Goal: Task Accomplishment & Management: Manage account settings

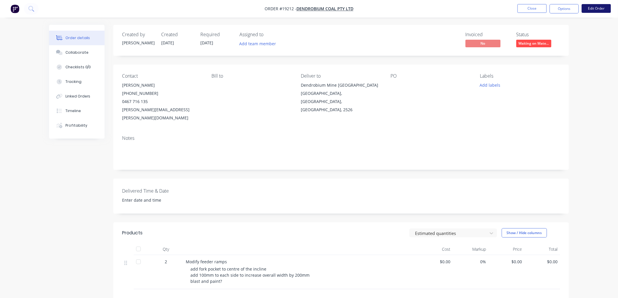
click at [588, 8] on button "Edit Order" at bounding box center [595, 8] width 29 height 9
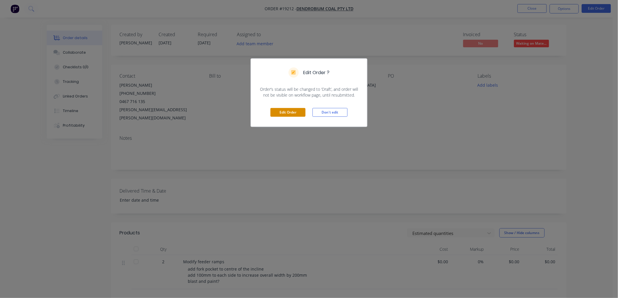
click at [293, 113] on button "Edit Order" at bounding box center [287, 112] width 35 height 9
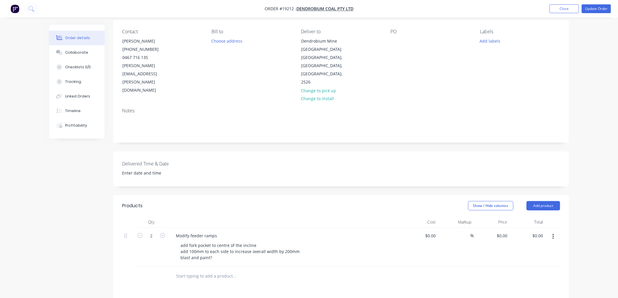
scroll to position [130, 0]
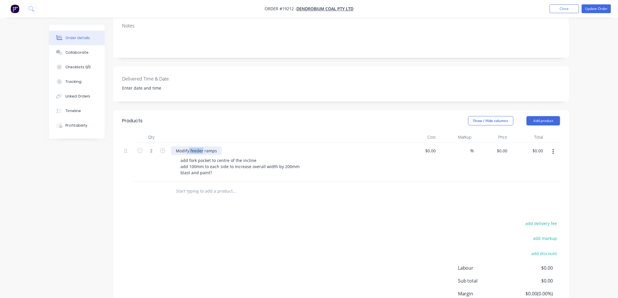
drag, startPoint x: 202, startPoint y: 134, endPoint x: 189, endPoint y: 135, distance: 13.4
click at [189, 147] on div "Modify feeder ramps" at bounding box center [196, 151] width 50 height 8
click at [196, 147] on div "Modify feeder ramps" at bounding box center [196, 151] width 50 height 8
drag, startPoint x: 202, startPoint y: 135, endPoint x: 269, endPoint y: 144, distance: 67.5
click at [191, 147] on div "Modify feeder ramps" at bounding box center [196, 151] width 50 height 8
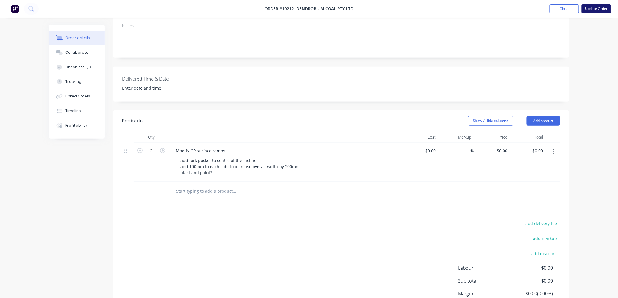
click at [600, 9] on button "Update Order" at bounding box center [595, 8] width 29 height 9
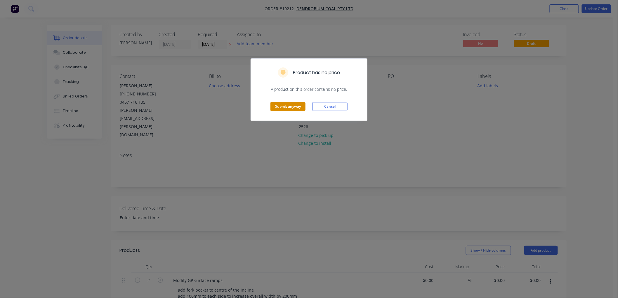
click at [289, 109] on button "Submit anyway" at bounding box center [287, 106] width 35 height 9
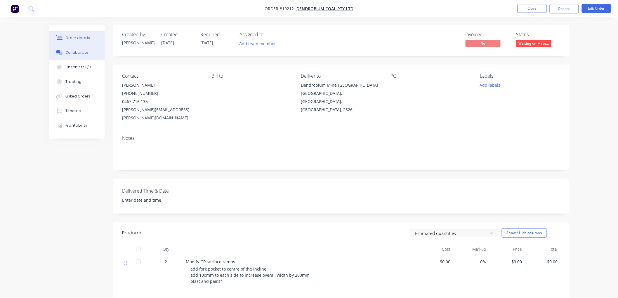
click at [85, 50] on div "Collaborate" at bounding box center [76, 52] width 23 height 5
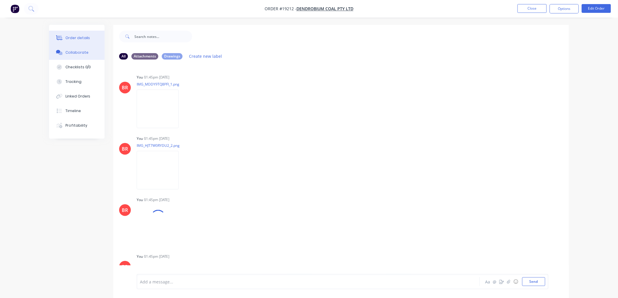
click at [80, 39] on div "Order details" at bounding box center [77, 37] width 25 height 5
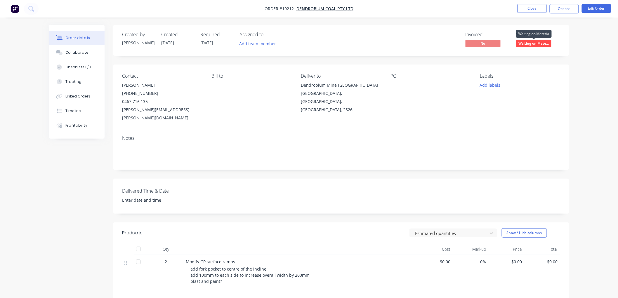
click at [525, 43] on span "Waiting on Mate..." at bounding box center [533, 43] width 35 height 7
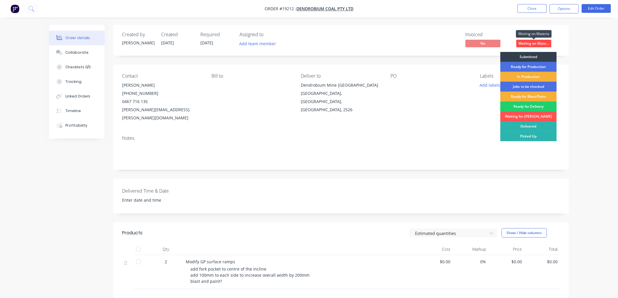
click at [526, 43] on span "Waiting on Mate..." at bounding box center [533, 43] width 35 height 7
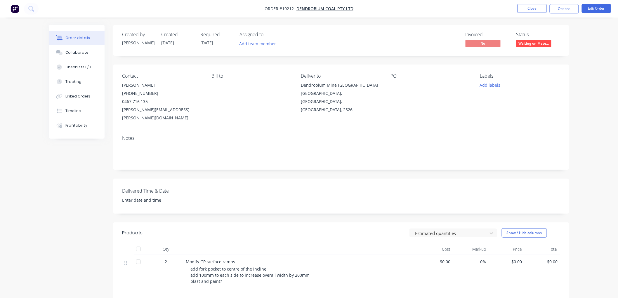
click at [579, 41] on div "Order details Collaborate Checklists 0/0 Tracking Linked Orders Timeline Profit…" at bounding box center [309, 196] width 618 height 393
click at [591, 98] on div "Order details Collaborate Checklists 0/0 Tracking Linked Orders Timeline Profit…" at bounding box center [309, 196] width 618 height 393
click at [592, 8] on button "Edit Order" at bounding box center [595, 8] width 29 height 9
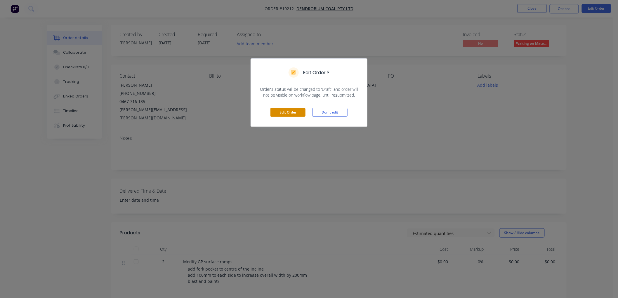
drag, startPoint x: 289, startPoint y: 109, endPoint x: 283, endPoint y: 109, distance: 6.1
click at [289, 108] on button "Edit Order" at bounding box center [287, 112] width 35 height 9
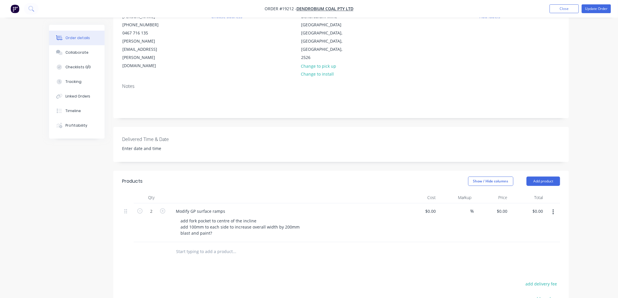
scroll to position [97, 0]
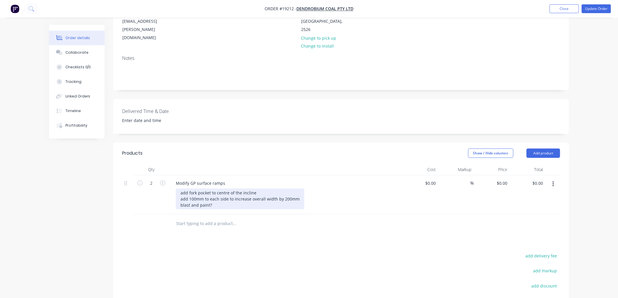
click at [219, 189] on div "add fork pocket to centre of the incline add 100mm to each side to increase ove…" at bounding box center [240, 199] width 128 height 21
click at [223, 189] on div "add fork pocket to centre of the incline add 100mm to each side to increase ove…" at bounding box center [240, 202] width 128 height 27
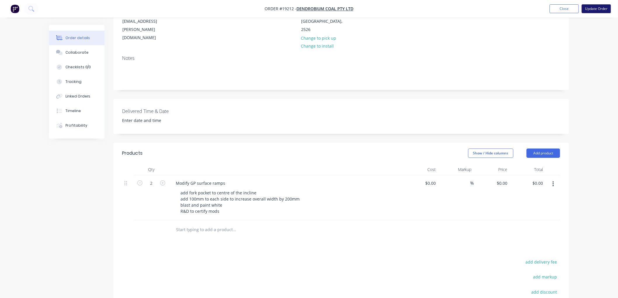
click at [598, 9] on button "Update Order" at bounding box center [595, 8] width 29 height 9
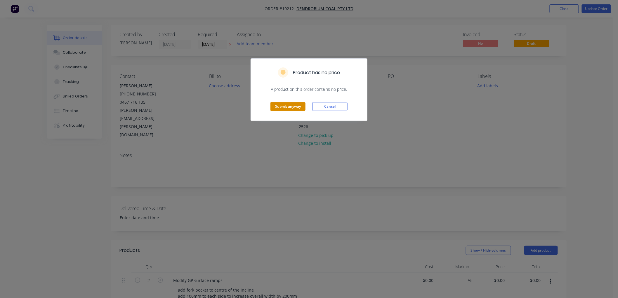
click at [279, 108] on button "Submit anyway" at bounding box center [287, 106] width 35 height 9
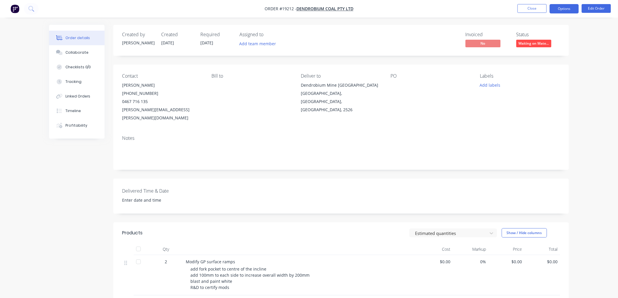
click at [555, 10] on button "Options" at bounding box center [563, 8] width 29 height 9
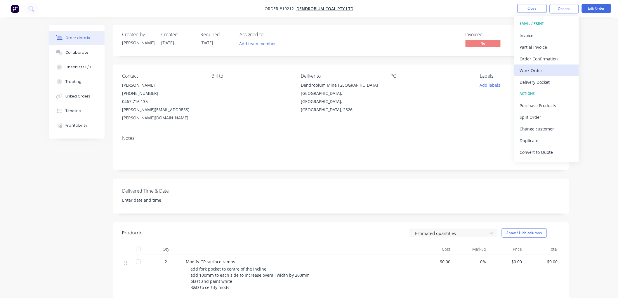
click at [533, 69] on div "Work Order" at bounding box center [547, 70] width 54 height 8
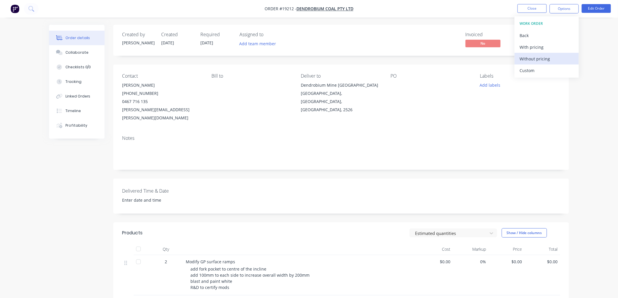
click at [531, 60] on div "Without pricing" at bounding box center [547, 59] width 54 height 8
click at [526, 8] on button "Close" at bounding box center [531, 8] width 29 height 9
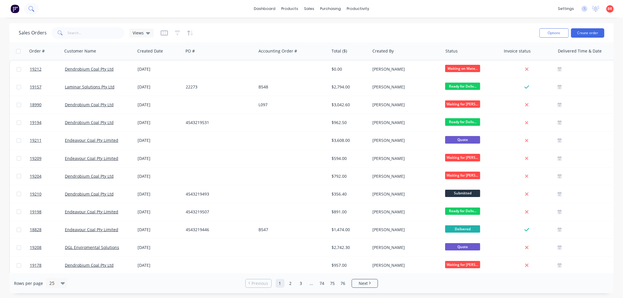
click at [33, 7] on icon at bounding box center [30, 8] width 5 height 5
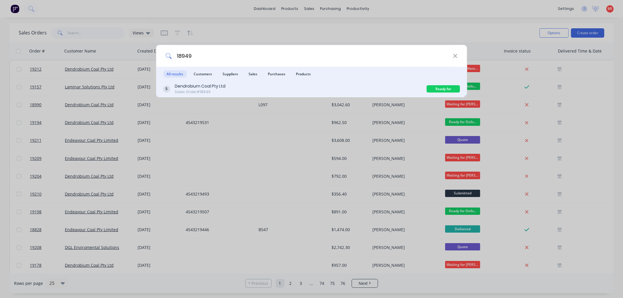
type input "18949"
click at [233, 90] on div "Dendrobium Coal Pty Ltd Sales Order #18949" at bounding box center [295, 88] width 264 height 11
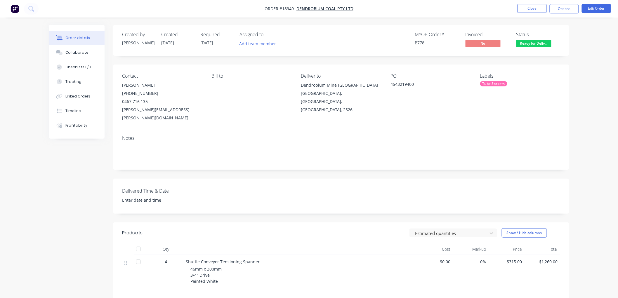
click at [528, 45] on span "Ready for Deliv..." at bounding box center [533, 43] width 35 height 7
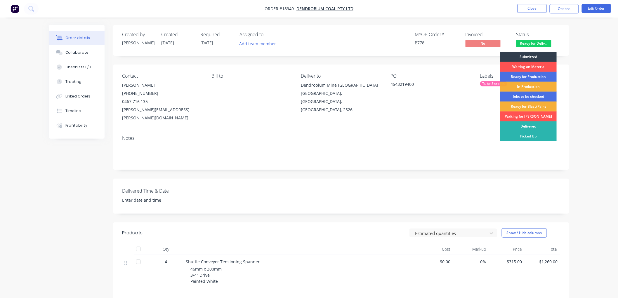
drag, startPoint x: 530, startPoint y: 126, endPoint x: 536, endPoint y: 116, distance: 11.4
click at [530, 126] on div "Delivered" at bounding box center [528, 126] width 56 height 10
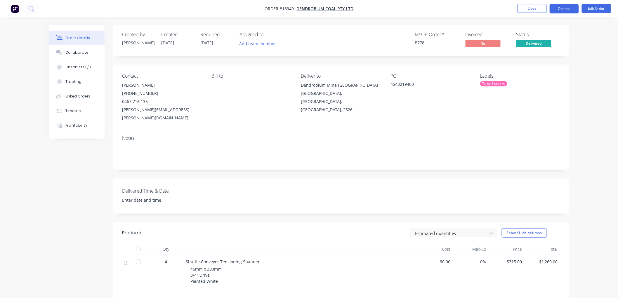
click at [565, 8] on button "Options" at bounding box center [563, 8] width 29 height 9
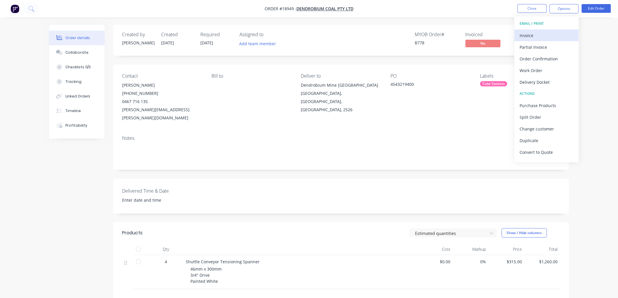
click at [533, 33] on div "Invoice" at bounding box center [547, 35] width 54 height 8
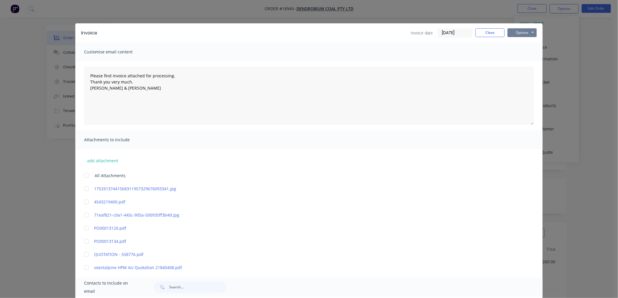
click at [521, 34] on button "Options" at bounding box center [521, 32] width 29 height 9
click at [524, 50] on button "Print" at bounding box center [525, 53] width 37 height 10
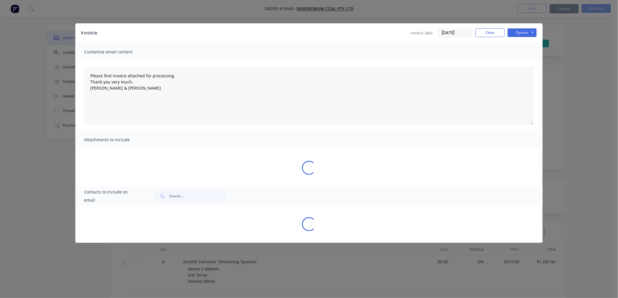
type textarea "Please find invoice attached for processing. Thank you very much. [PERSON_NAME]…"
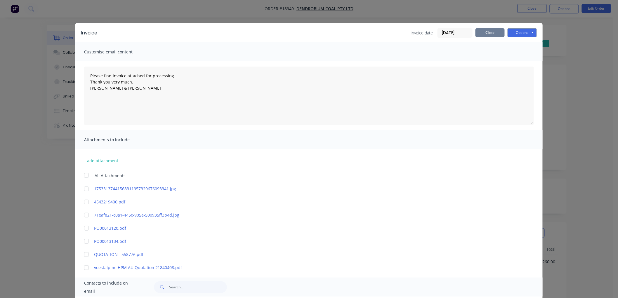
click at [487, 32] on button "Close" at bounding box center [489, 32] width 29 height 9
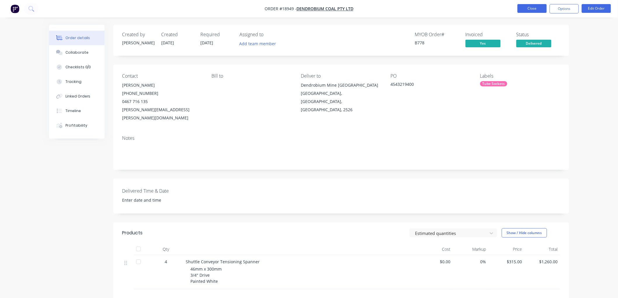
click at [533, 9] on button "Close" at bounding box center [531, 8] width 29 height 9
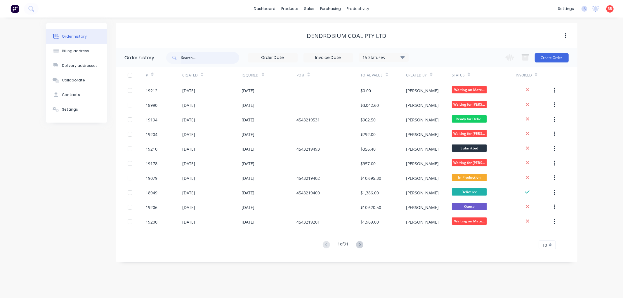
click at [193, 59] on input "text" at bounding box center [210, 58] width 58 height 12
type input "crush"
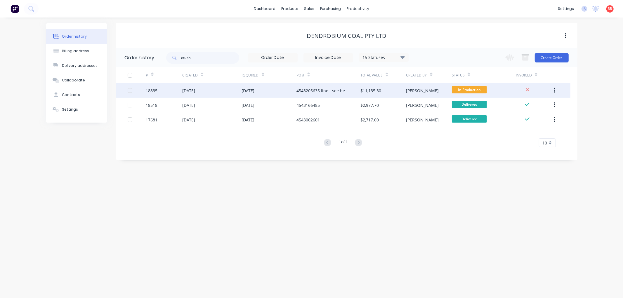
click at [152, 89] on div "18835" at bounding box center [152, 91] width 12 height 6
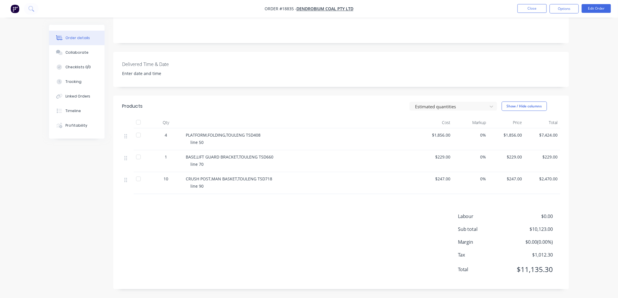
scroll to position [119, 0]
click at [594, 6] on button "Edit Order" at bounding box center [595, 8] width 29 height 9
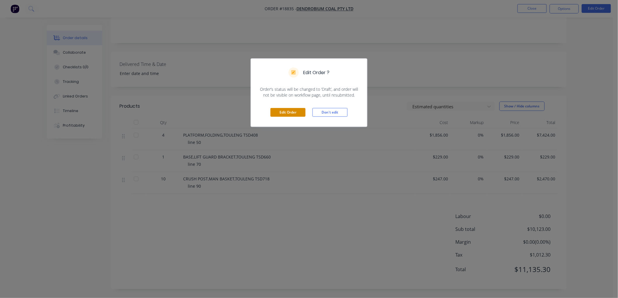
click at [281, 111] on button "Edit Order" at bounding box center [287, 112] width 35 height 9
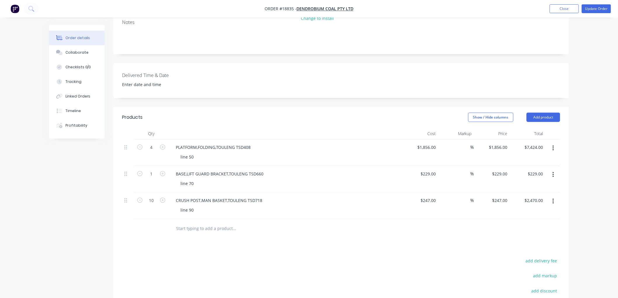
scroll to position [130, 0]
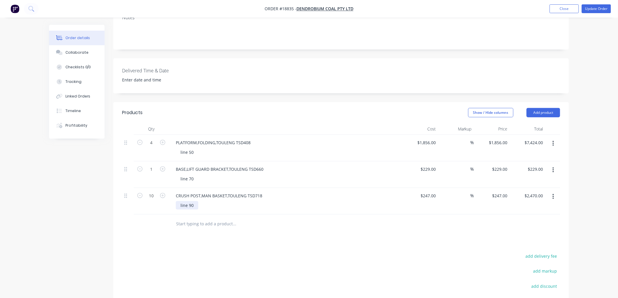
click at [196, 201] on div "line 90" at bounding box center [187, 205] width 22 height 8
click at [584, 11] on button "Update Order" at bounding box center [595, 8] width 29 height 9
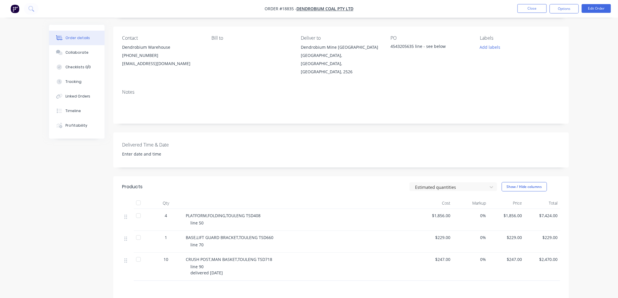
scroll to position [0, 0]
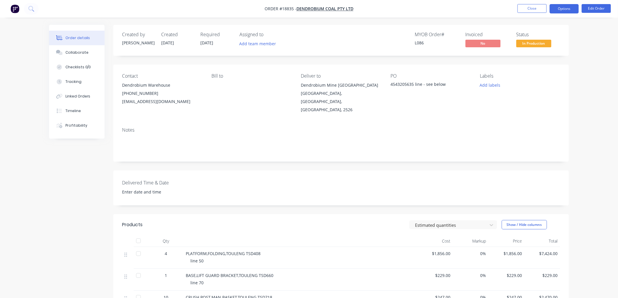
click at [555, 6] on button "Options" at bounding box center [563, 8] width 29 height 9
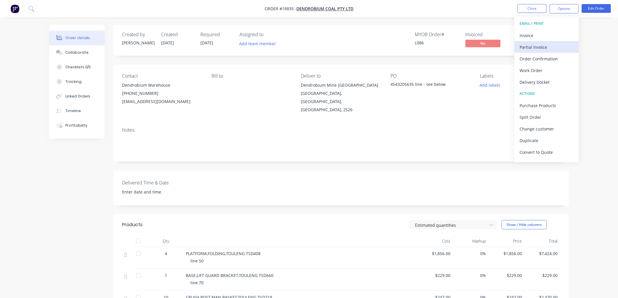
click at [530, 46] on div "Partial Invoice" at bounding box center [547, 47] width 54 height 8
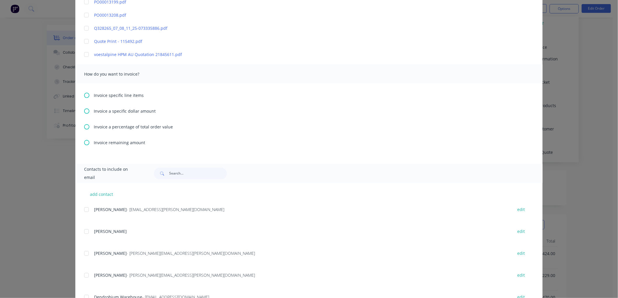
scroll to position [305, 0]
click at [85, 95] on icon at bounding box center [86, 95] width 5 height 5
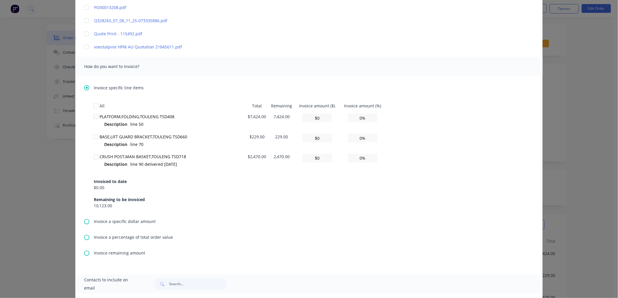
scroll to position [324, 0]
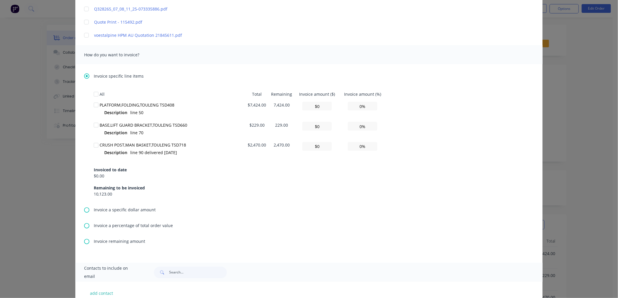
click at [93, 145] on div at bounding box center [96, 146] width 12 height 12
click at [323, 147] on input "$0" at bounding box center [316, 146] width 29 height 9
type textarea "Please find invoice attached for processing. Thank you very much. [PERSON_NAME]…"
type input "$2"
type input "0.08%"
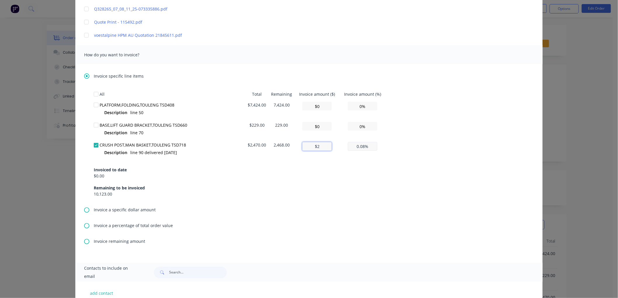
type textarea "Please find invoice attached for processing. Thank you very much. [PERSON_NAME]…"
type input "$24"
type input "0.97%"
type textarea "Please find invoice attached for processing. Thank you very much. [PERSON_NAME]…"
type input "$247"
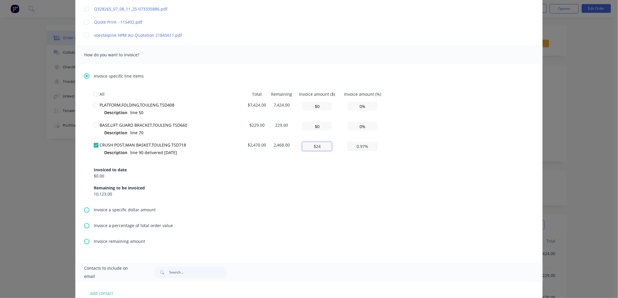
type input "10.00%"
type textarea "Please find invoice attached for processing. Thank you very much. [PERSON_NAME]…"
type input "$2,470"
type input "100.00%"
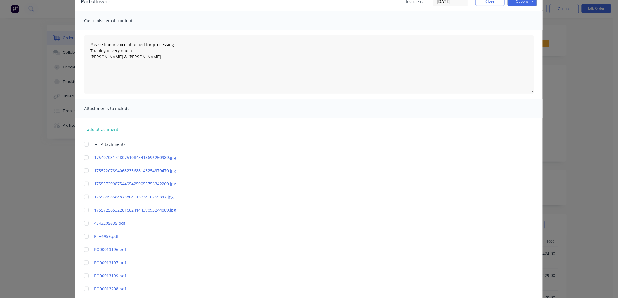
scroll to position [0, 0]
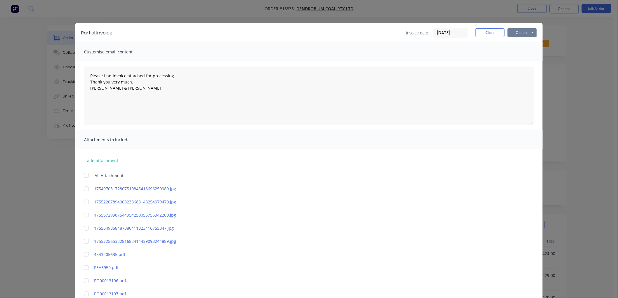
type input "$2,470"
type textarea "Please find invoice attached for processing. Thank you very much. [PERSON_NAME]…"
type input "$2,470"
click at [511, 32] on button "Options" at bounding box center [521, 32] width 29 height 9
type textarea "Please find invoice attached for processing. Thank you very much. [PERSON_NAME]…"
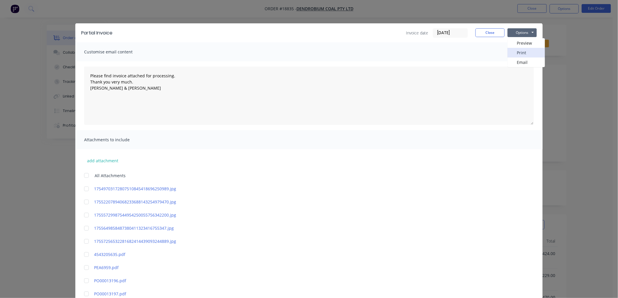
click at [517, 48] on button "Print" at bounding box center [525, 53] width 37 height 10
type textarea "Please find invoice attached for processing. Thank you very much. [PERSON_NAME]…"
click at [483, 34] on button "Close" at bounding box center [489, 32] width 29 height 9
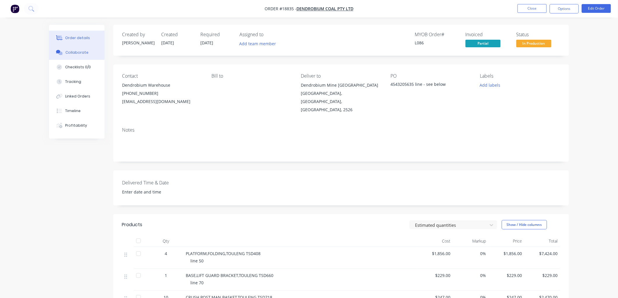
click at [71, 50] on div "Collaborate" at bounding box center [76, 52] width 23 height 5
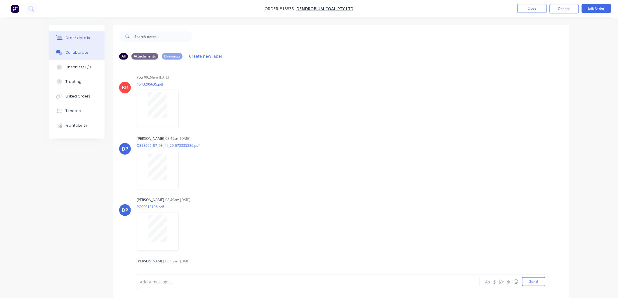
click at [74, 36] on div "Order details" at bounding box center [77, 37] width 25 height 5
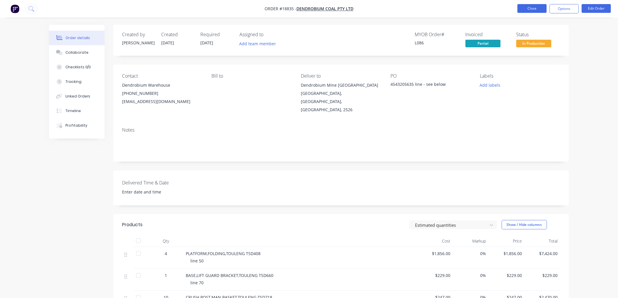
click at [527, 10] on button "Close" at bounding box center [531, 8] width 29 height 9
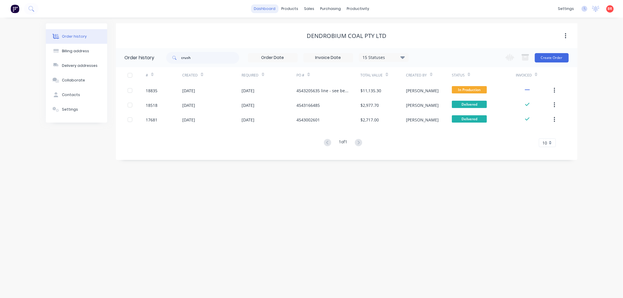
click at [263, 7] on link "dashboard" at bounding box center [264, 8] width 27 height 9
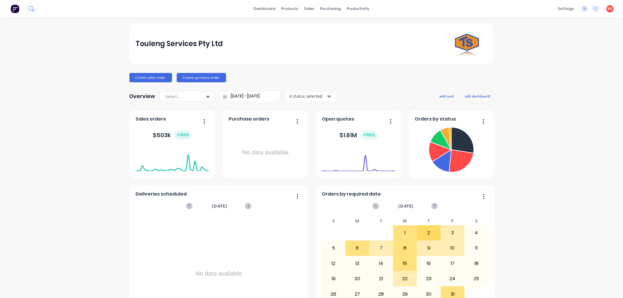
click at [28, 10] on icon at bounding box center [31, 9] width 6 height 6
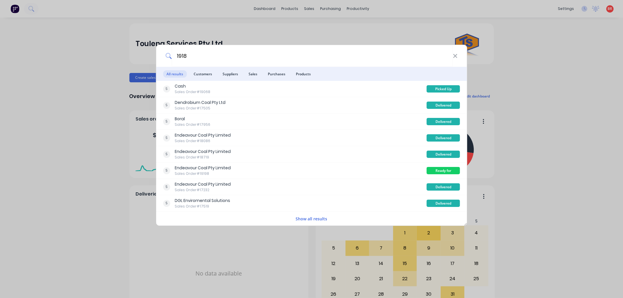
type input "19184"
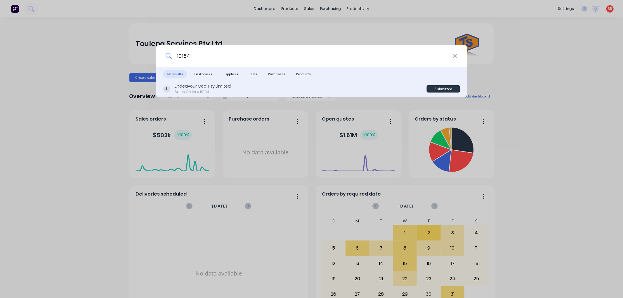
click at [313, 85] on div "Endeavour Coal Pty Limited Sales Order #19184" at bounding box center [295, 88] width 264 height 11
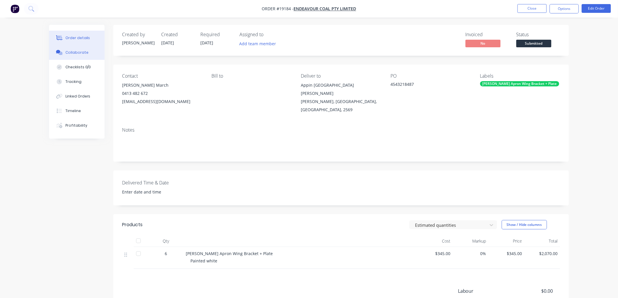
click at [77, 50] on div "Collaborate" at bounding box center [76, 52] width 23 height 5
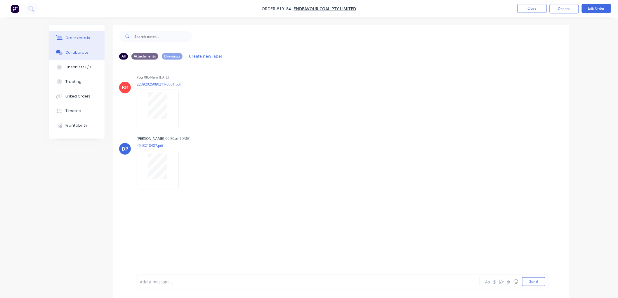
click at [71, 40] on div "Order details" at bounding box center [77, 37] width 25 height 5
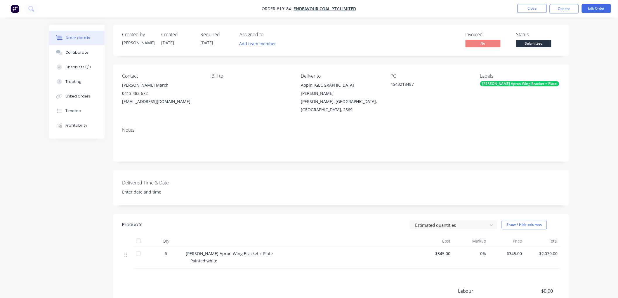
click at [531, 45] on span "Submitted" at bounding box center [533, 43] width 35 height 7
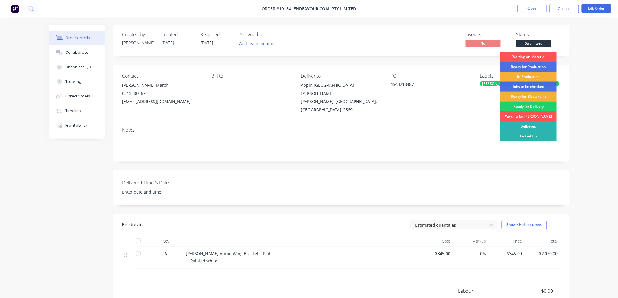
click at [529, 57] on div "Waiting on Materia" at bounding box center [528, 57] width 56 height 10
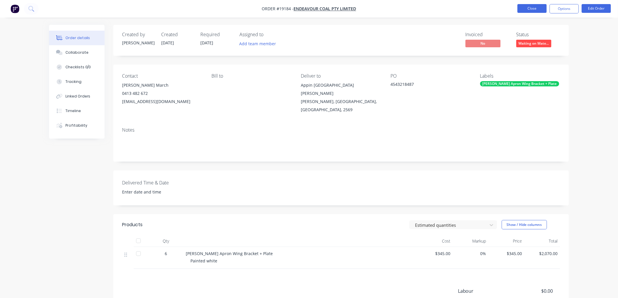
click at [529, 10] on button "Close" at bounding box center [531, 8] width 29 height 9
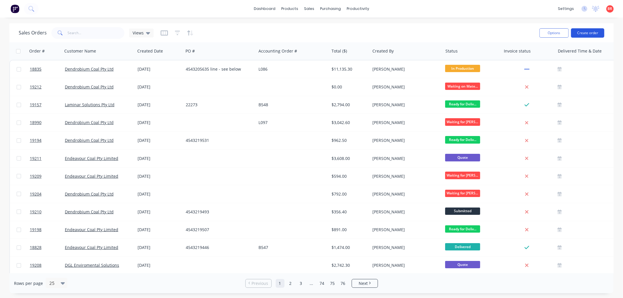
click at [580, 31] on button "Create order" at bounding box center [587, 32] width 33 height 9
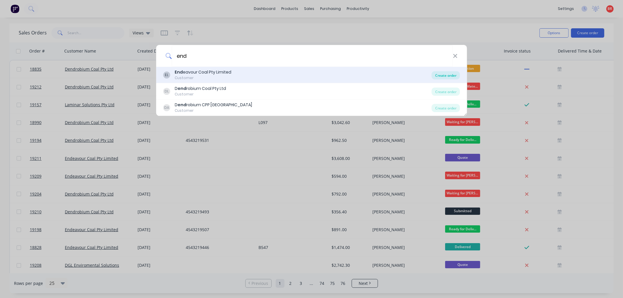
type input "end"
click at [442, 74] on div "Create order" at bounding box center [445, 75] width 28 height 8
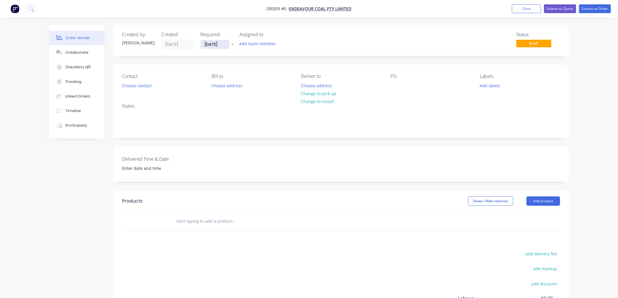
click at [219, 44] on input "[DATE]" at bounding box center [215, 44] width 29 height 9
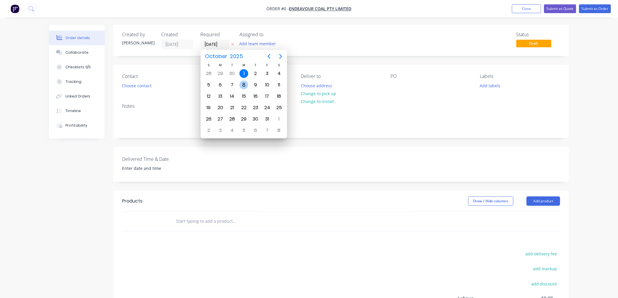
click at [242, 84] on div "8" at bounding box center [243, 85] width 9 height 9
type input "[DATE]"
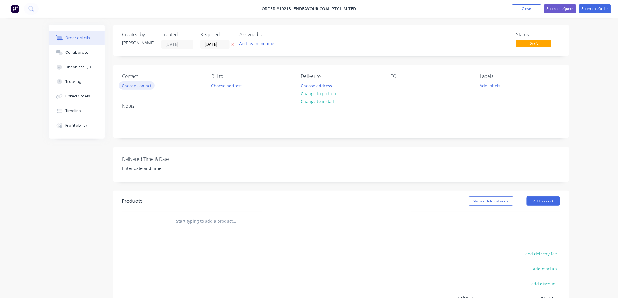
click at [141, 85] on button "Choose contact" at bounding box center [137, 85] width 36 height 8
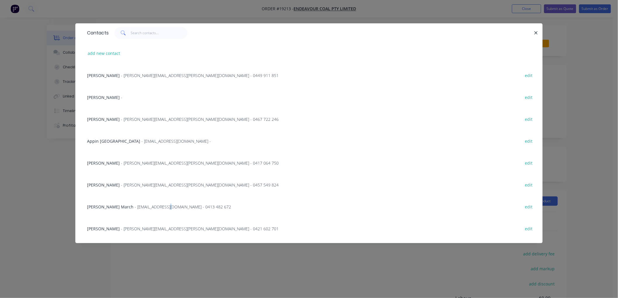
click at [150, 204] on span "- [EMAIL_ADDRESS][DOMAIN_NAME] - 0413 482 672" at bounding box center [183, 207] width 96 height 6
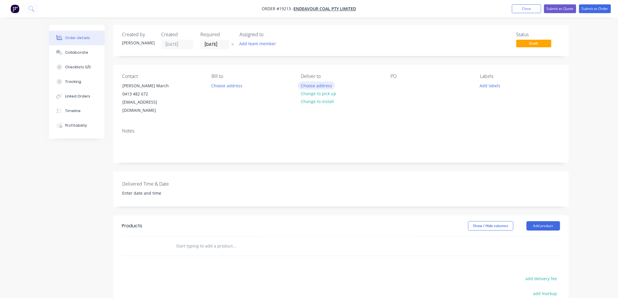
click at [309, 86] on button "Choose address" at bounding box center [316, 85] width 37 height 8
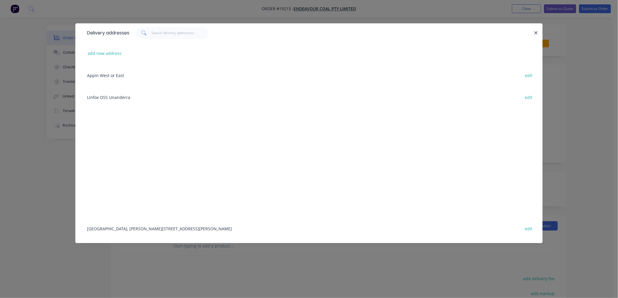
click at [191, 227] on div "[GEOGRAPHIC_DATA], [PERSON_NAME][STREET_ADDRESS][PERSON_NAME] edit" at bounding box center [308, 228] width 449 height 22
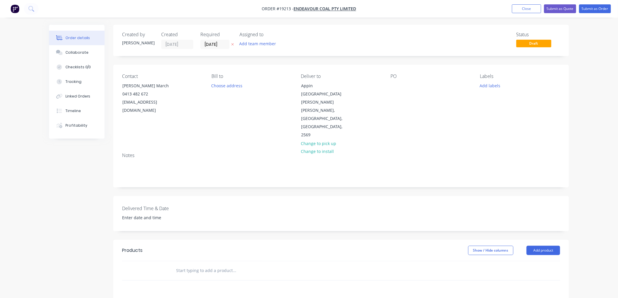
click at [193, 265] on input "text" at bounding box center [234, 271] width 117 height 12
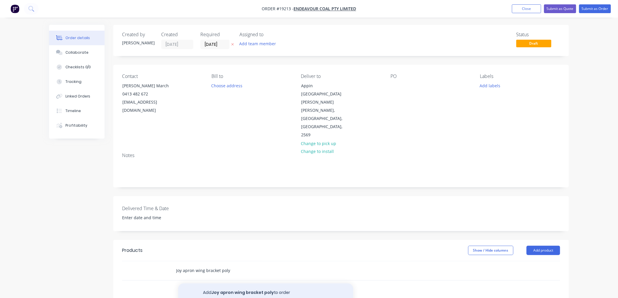
type input "Joy apron wing bracket poly"
click at [227, 283] on button "Add Joy apron wing bracket poly to order" at bounding box center [265, 292] width 175 height 19
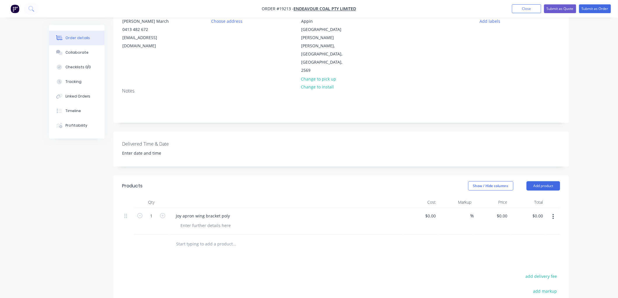
scroll to position [65, 0]
click at [191, 221] on div at bounding box center [206, 225] width 60 height 8
click at [153, 211] on input "1" at bounding box center [151, 215] width 15 height 9
type input "12"
click at [580, 109] on div "Order details Collaborate Checklists 0/0 Tracking Linked Orders Timeline Profit…" at bounding box center [309, 174] width 618 height 479
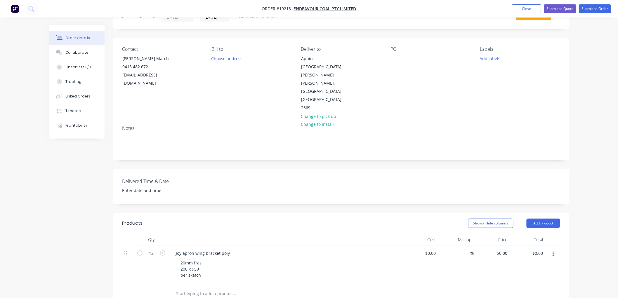
scroll to position [0, 0]
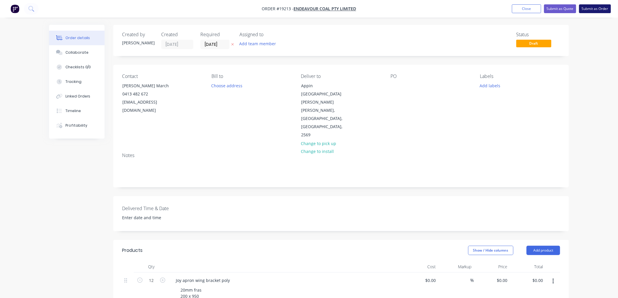
click at [591, 10] on button "Submit as Order" at bounding box center [595, 8] width 32 height 9
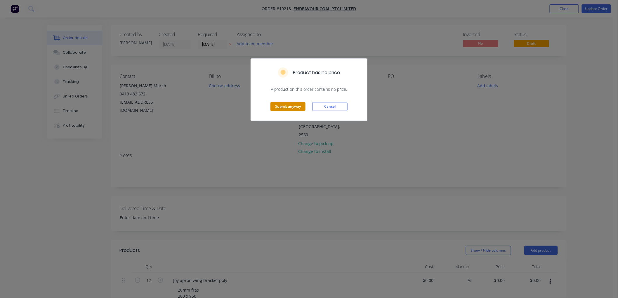
click at [289, 107] on button "Submit anyway" at bounding box center [287, 106] width 35 height 9
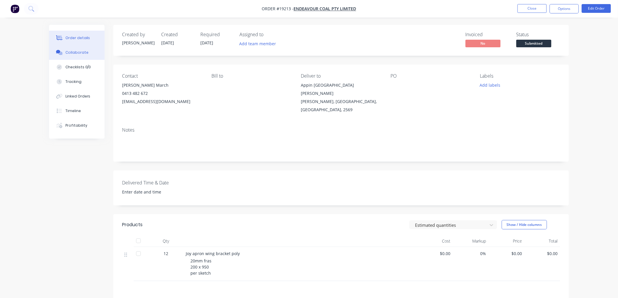
click at [81, 53] on div "Collaborate" at bounding box center [76, 52] width 23 height 5
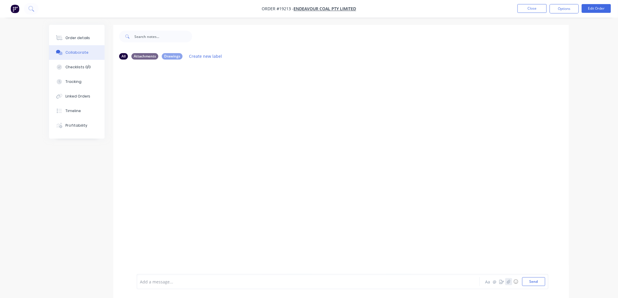
click at [508, 282] on icon "button" at bounding box center [509, 282] width 4 height 4
click at [535, 280] on button "Send" at bounding box center [533, 281] width 23 height 9
click at [82, 37] on div "Order details" at bounding box center [77, 37] width 25 height 5
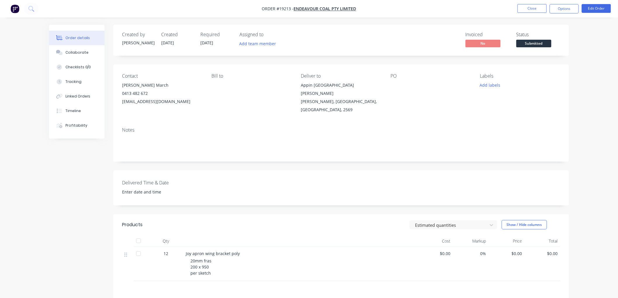
click at [532, 40] on span "Submitted" at bounding box center [533, 43] width 35 height 7
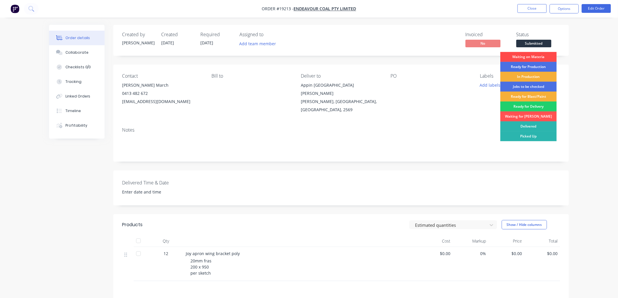
click at [520, 57] on div "Waiting on Materia" at bounding box center [528, 57] width 56 height 10
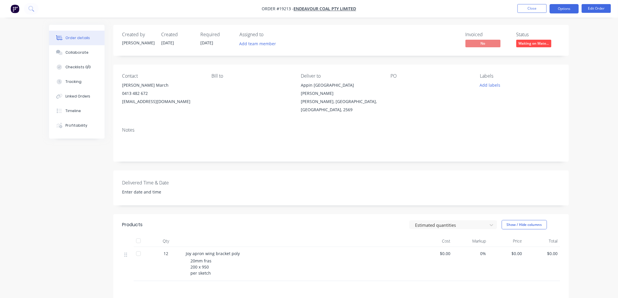
click at [561, 10] on button "Options" at bounding box center [563, 8] width 29 height 9
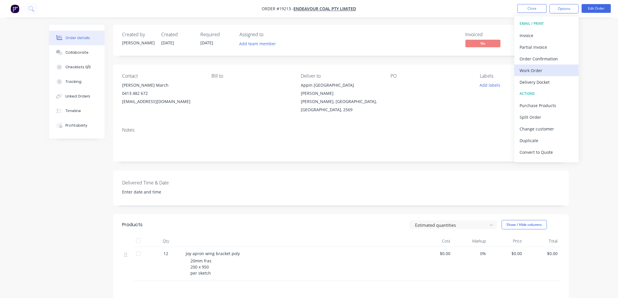
click at [534, 73] on div "Work Order" at bounding box center [547, 70] width 54 height 8
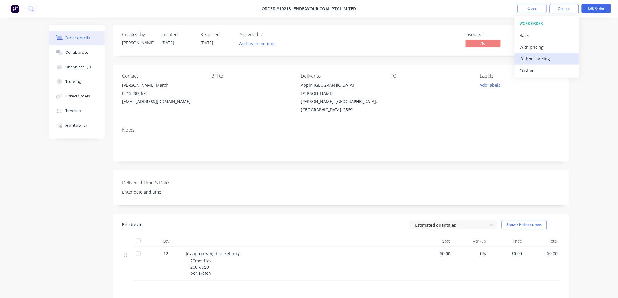
click at [531, 58] on div "Without pricing" at bounding box center [547, 59] width 54 height 8
click at [583, 55] on div "Order details Collaborate Checklists 0/0 Tracking Linked Orders Timeline Profit…" at bounding box center [309, 192] width 618 height 385
click at [526, 6] on button "Close" at bounding box center [531, 8] width 29 height 9
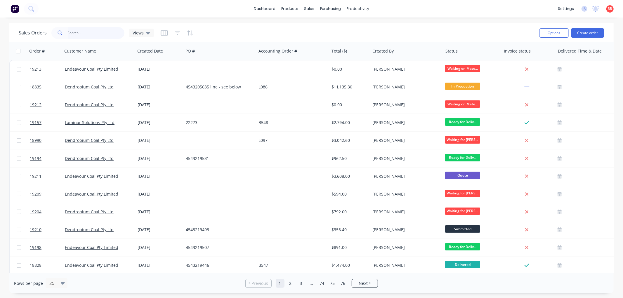
click at [90, 34] on input "text" at bounding box center [96, 33] width 57 height 12
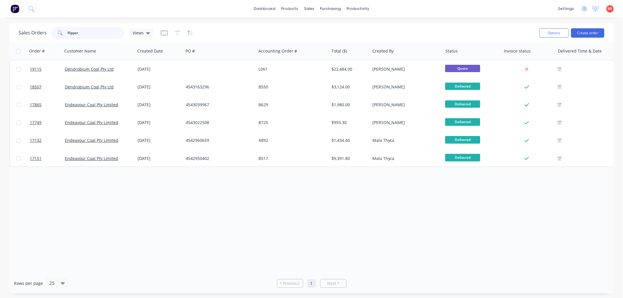
click at [86, 33] on input "flipper" at bounding box center [96, 33] width 57 height 12
type input "guard"
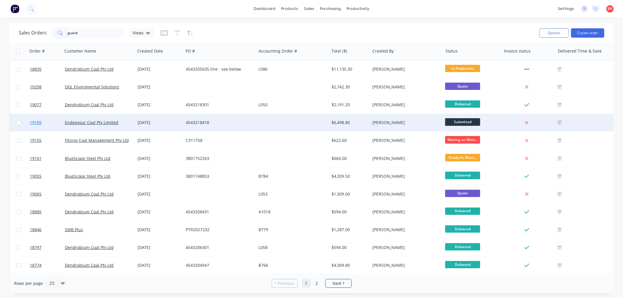
click at [36, 121] on span "19189" at bounding box center [36, 123] width 12 height 6
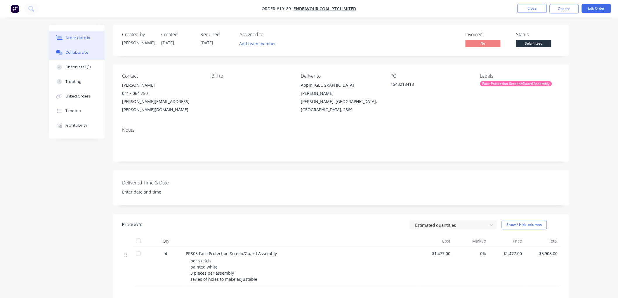
click at [76, 50] on div "Collaborate" at bounding box center [76, 52] width 23 height 5
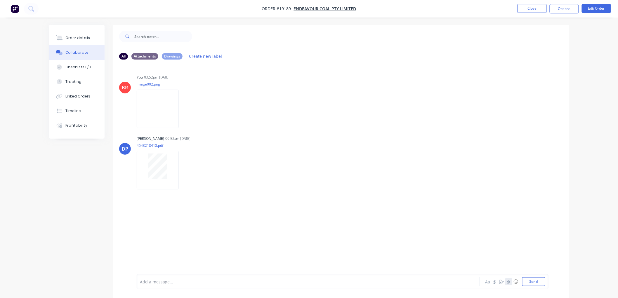
click at [509, 282] on icon "button" at bounding box center [509, 282] width 4 height 4
click at [534, 281] on button "Send" at bounding box center [533, 281] width 23 height 9
click at [505, 280] on button "button" at bounding box center [508, 281] width 7 height 7
click at [527, 285] on button "Send" at bounding box center [533, 281] width 23 height 9
click at [79, 40] on div "Order details" at bounding box center [77, 37] width 25 height 5
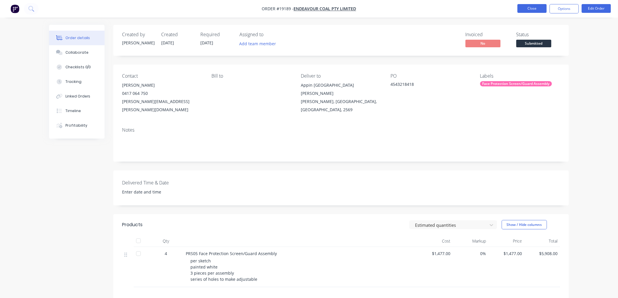
click at [532, 10] on button "Close" at bounding box center [531, 8] width 29 height 9
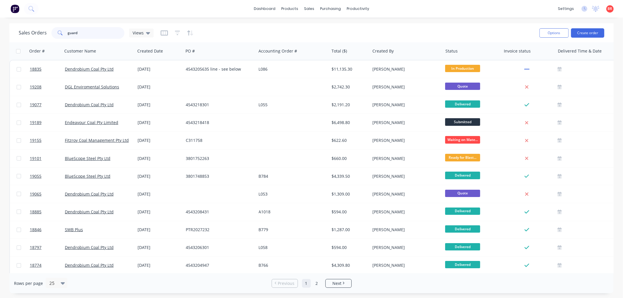
click at [80, 33] on input "guard" at bounding box center [96, 33] width 57 height 12
click at [80, 34] on input "guard" at bounding box center [96, 33] width 57 height 12
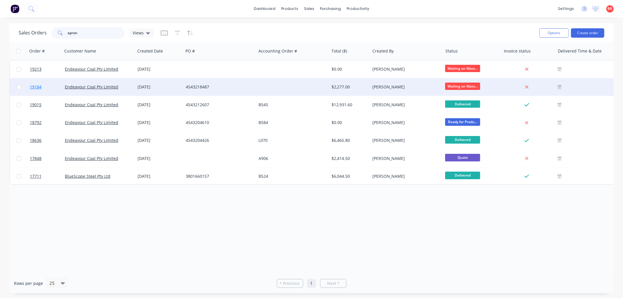
type input "apron"
click at [37, 87] on span "19184" at bounding box center [36, 87] width 12 height 6
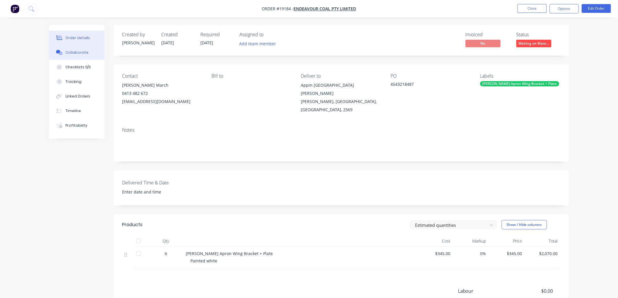
click at [69, 55] on div "Collaborate" at bounding box center [76, 52] width 23 height 5
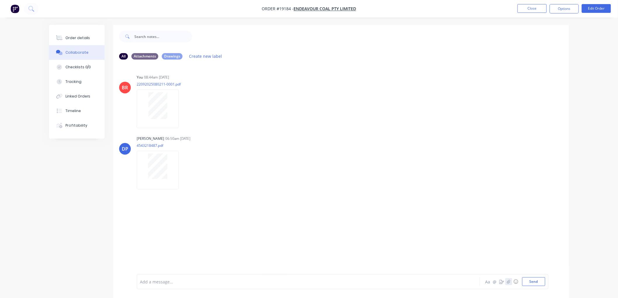
click at [508, 282] on icon "button" at bounding box center [509, 282] width 4 height 4
click at [525, 281] on button "Send" at bounding box center [533, 281] width 23 height 9
click at [529, 10] on button "Close" at bounding box center [531, 8] width 29 height 9
